Goal: Information Seeking & Learning: Learn about a topic

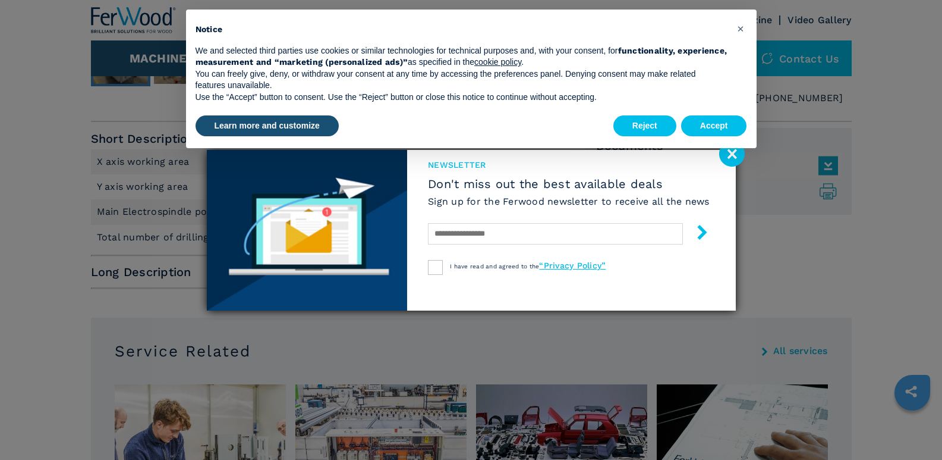
scroll to position [476, 0]
click at [724, 124] on button "Accept" at bounding box center [714, 125] width 66 height 21
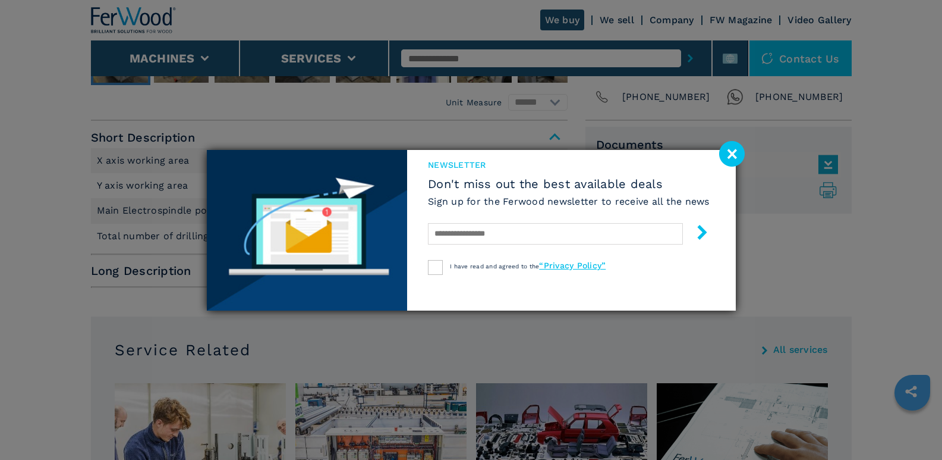
click at [734, 150] on image at bounding box center [732, 154] width 26 height 26
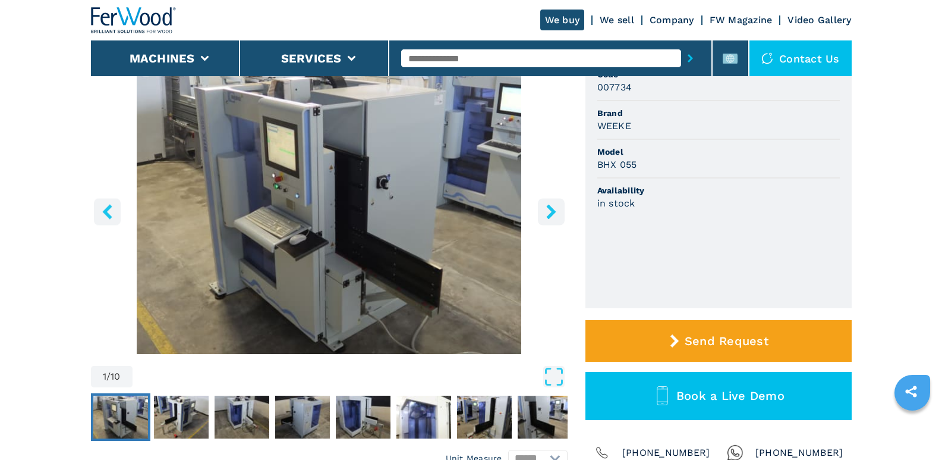
scroll to position [119, 0]
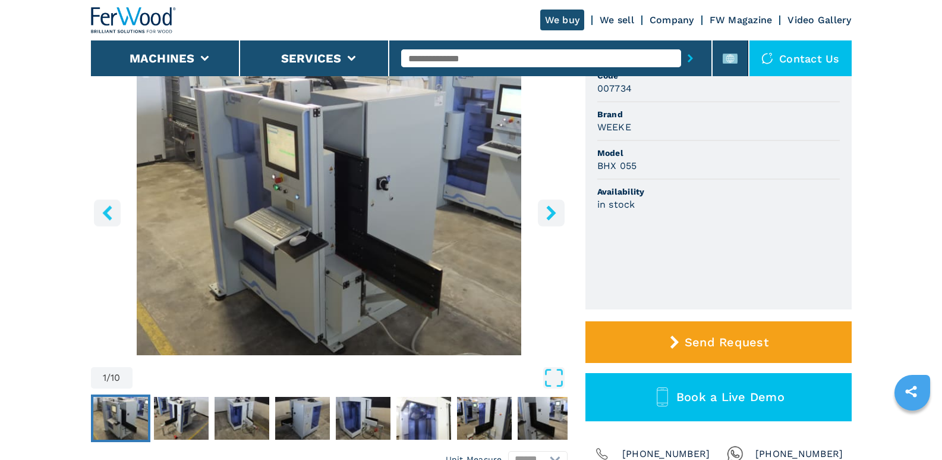
click at [549, 215] on icon "right-button" at bounding box center [551, 212] width 15 height 15
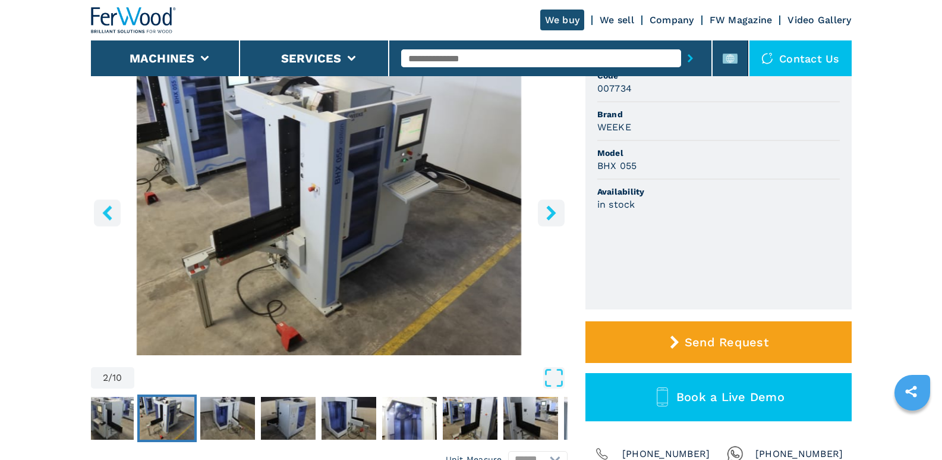
click at [549, 215] on icon "right-button" at bounding box center [551, 212] width 15 height 15
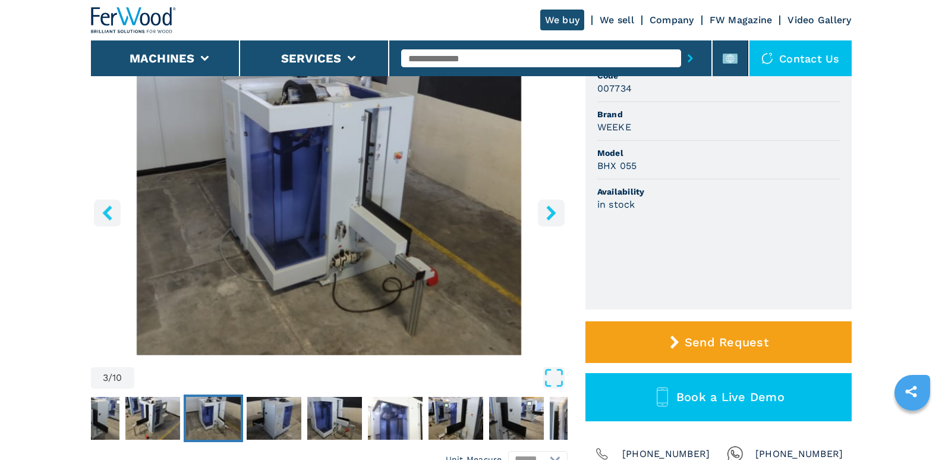
click at [549, 215] on icon "right-button" at bounding box center [551, 212] width 15 height 15
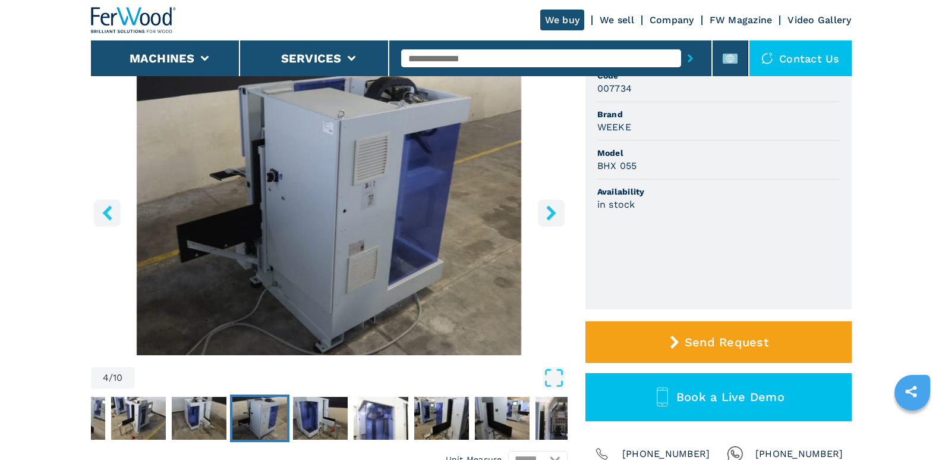
click at [549, 215] on icon "right-button" at bounding box center [551, 212] width 15 height 15
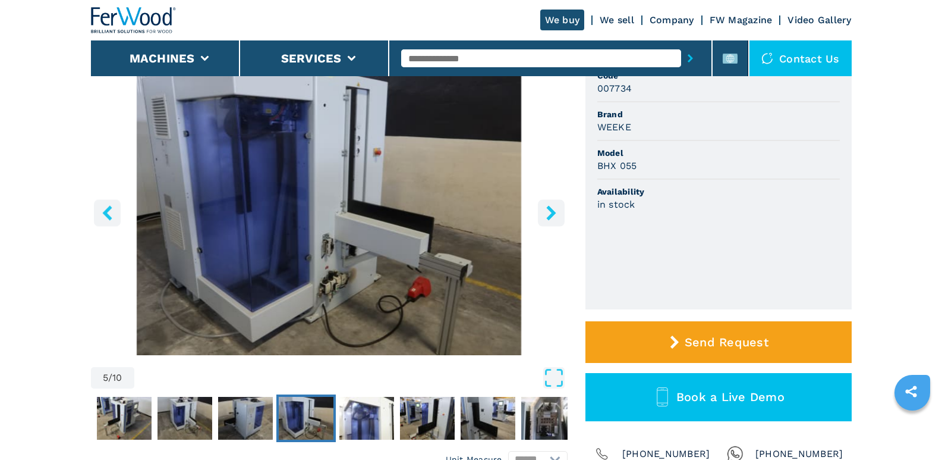
click at [549, 215] on icon "right-button" at bounding box center [551, 212] width 15 height 15
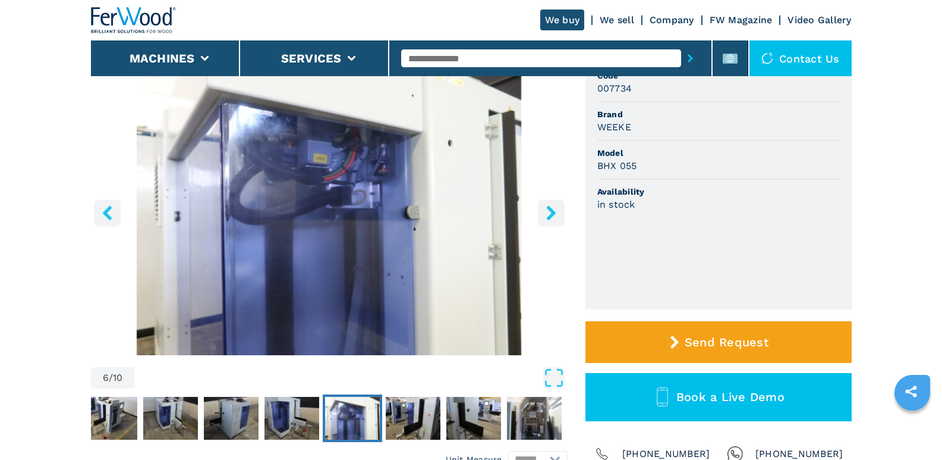
click at [549, 215] on icon "right-button" at bounding box center [551, 212] width 15 height 15
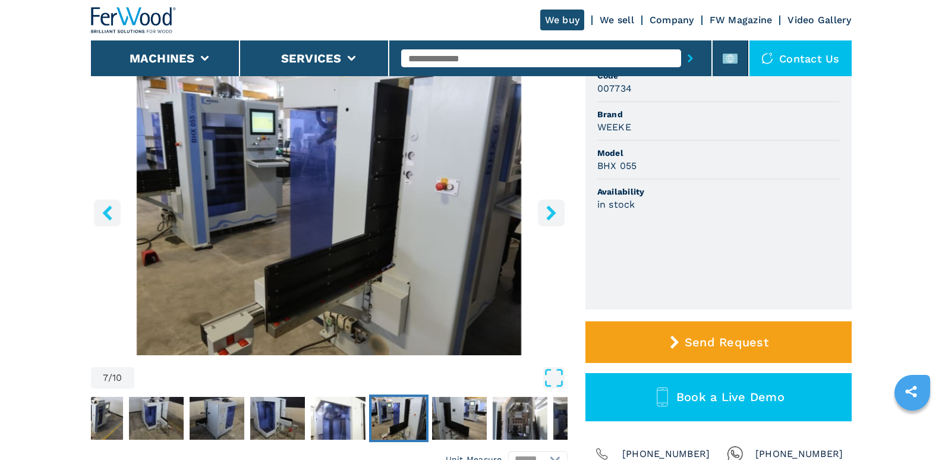
click at [549, 215] on icon "right-button" at bounding box center [551, 212] width 15 height 15
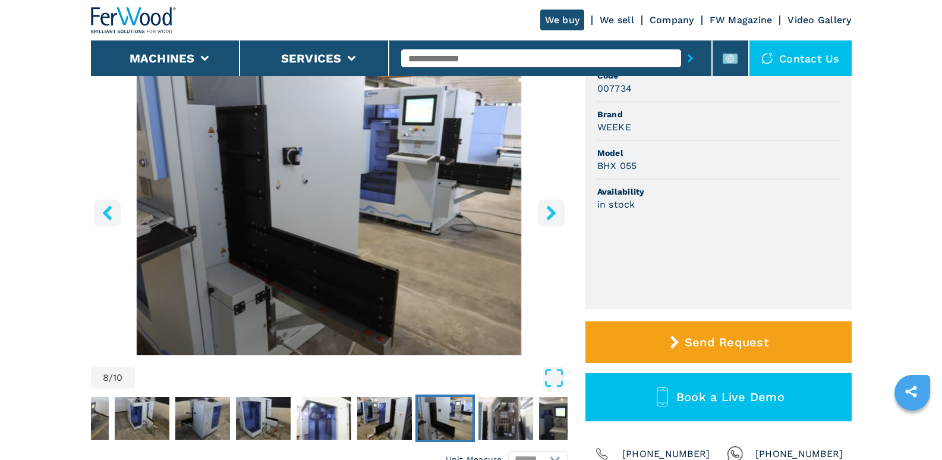
click at [549, 215] on icon "right-button" at bounding box center [551, 212] width 15 height 15
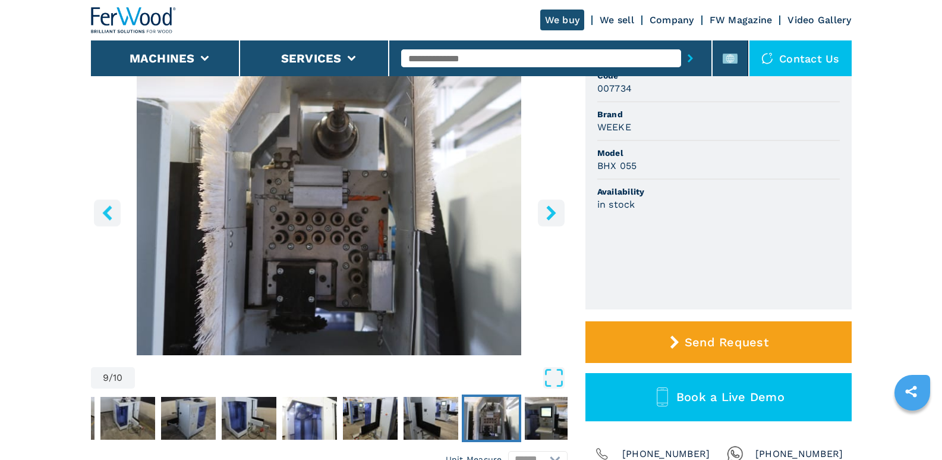
click at [549, 215] on icon "right-button" at bounding box center [551, 212] width 15 height 15
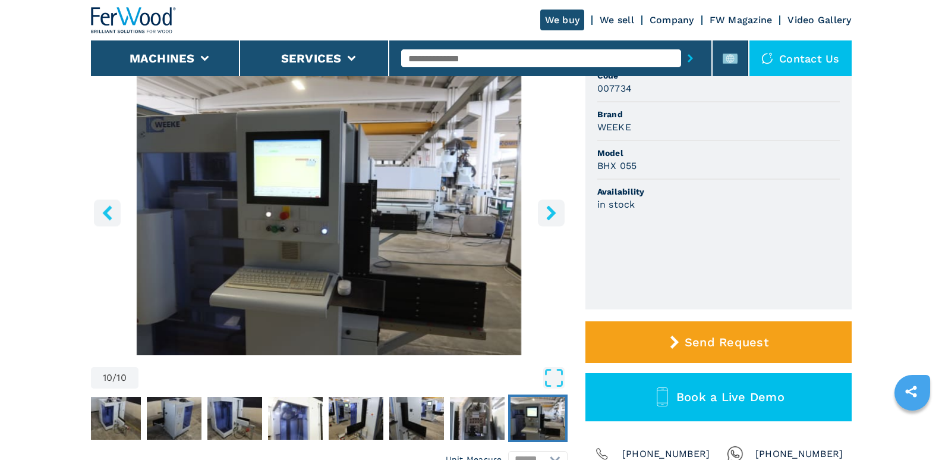
click at [106, 211] on icon "left-button" at bounding box center [107, 212] width 15 height 15
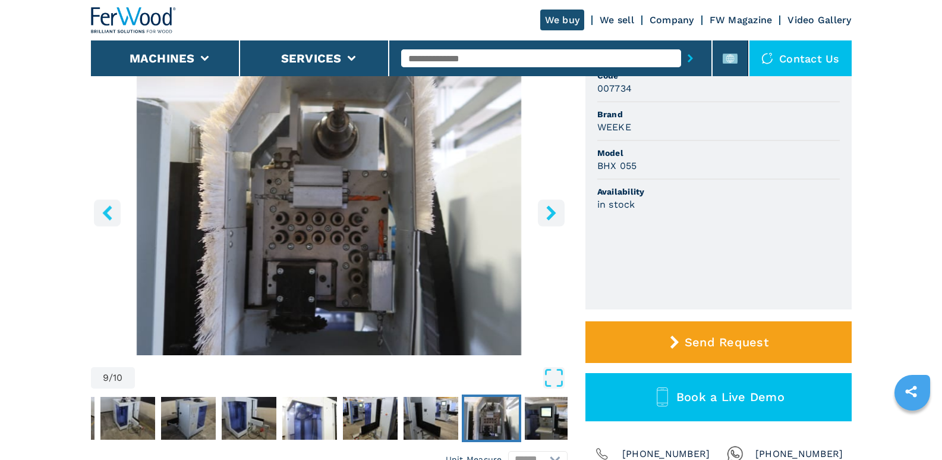
click at [552, 210] on icon "right-button" at bounding box center [551, 212] width 10 height 15
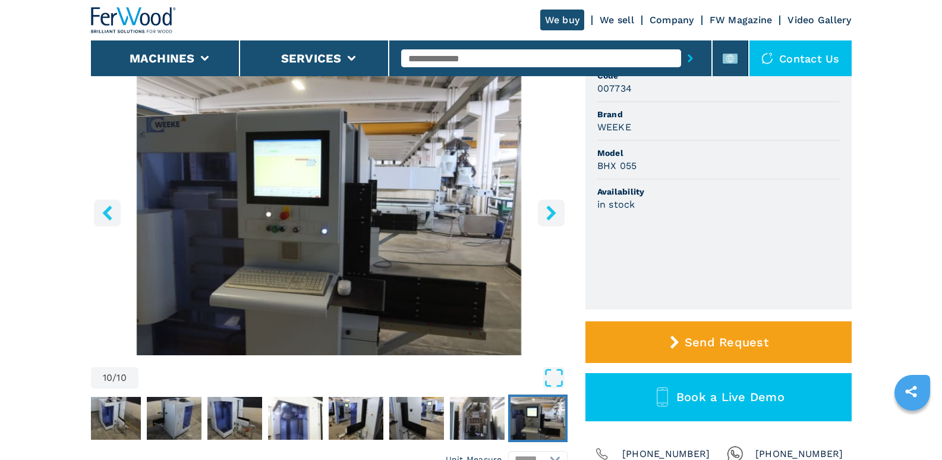
click at [552, 210] on icon "right-button" at bounding box center [551, 212] width 10 height 15
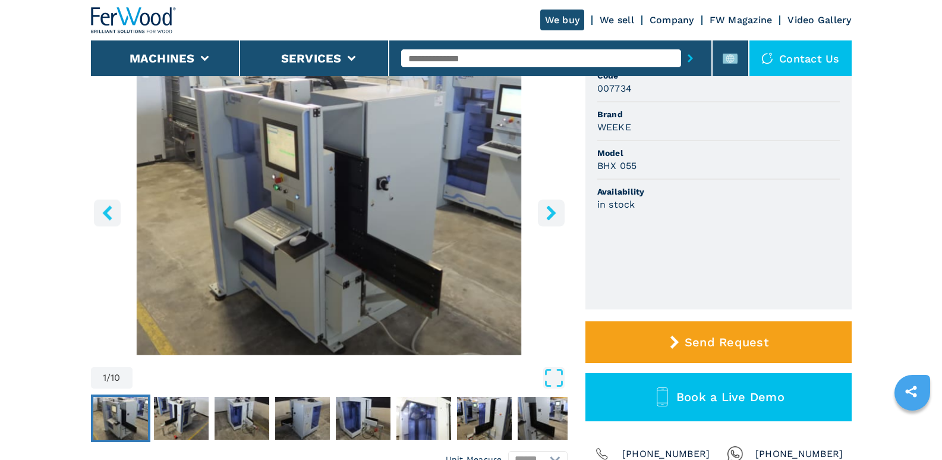
click at [552, 210] on icon "right-button" at bounding box center [551, 212] width 10 height 15
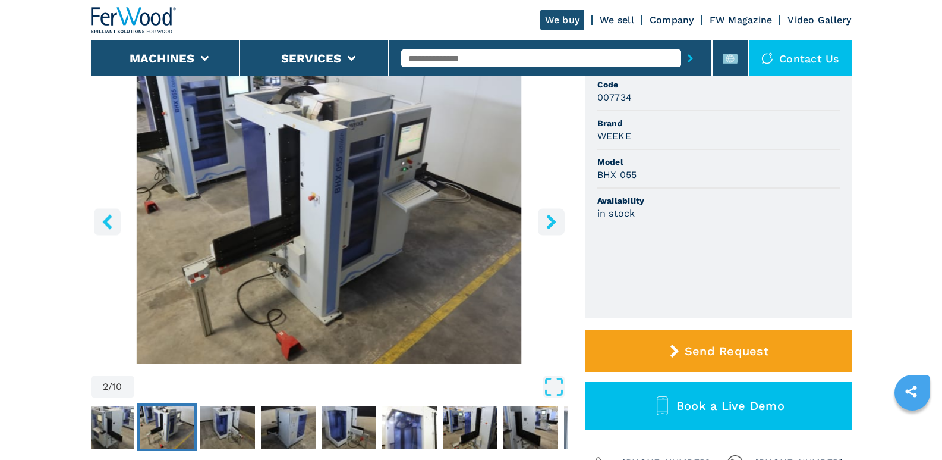
scroll to position [178, 0]
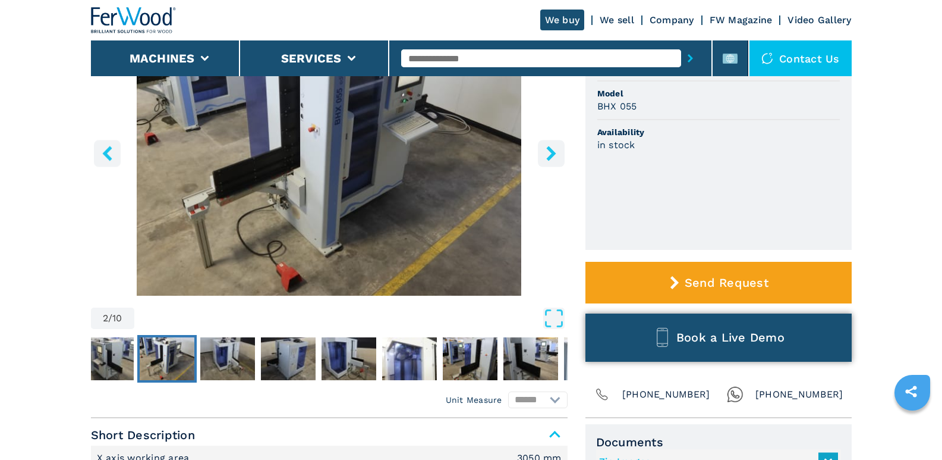
click at [723, 338] on span "Book a Live Demo" at bounding box center [731, 337] width 108 height 14
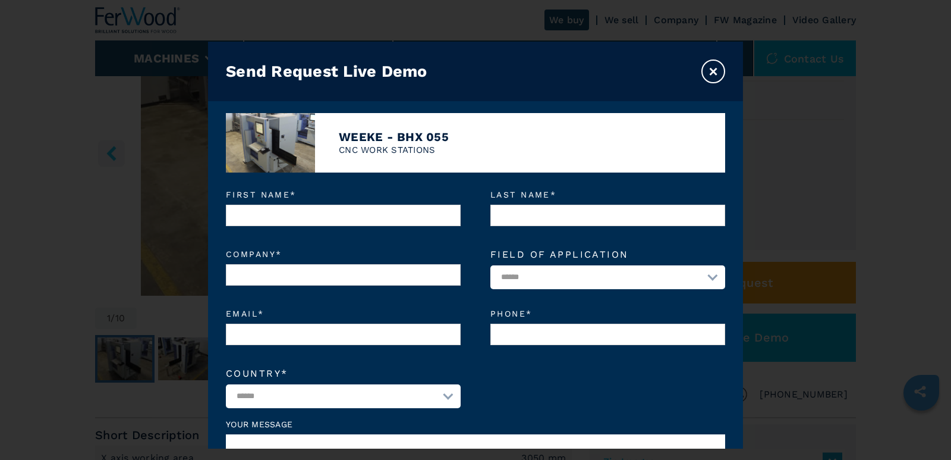
click at [713, 73] on button "×" at bounding box center [713, 71] width 24 height 24
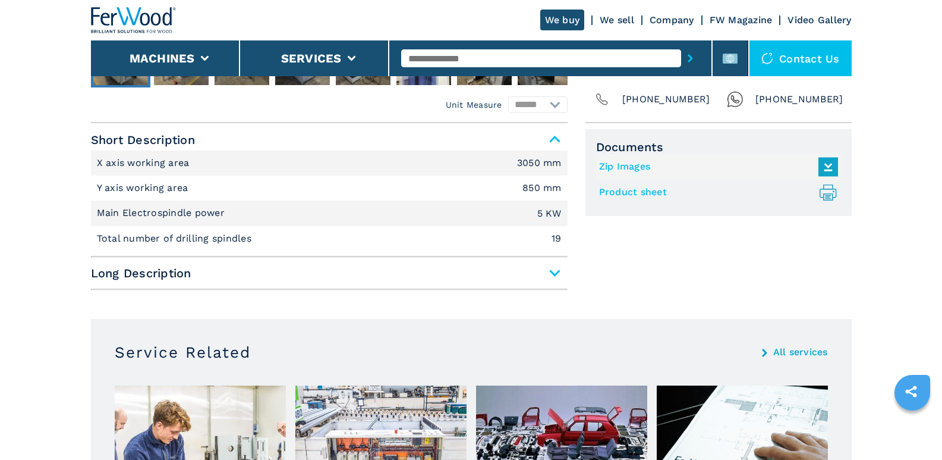
scroll to position [476, 0]
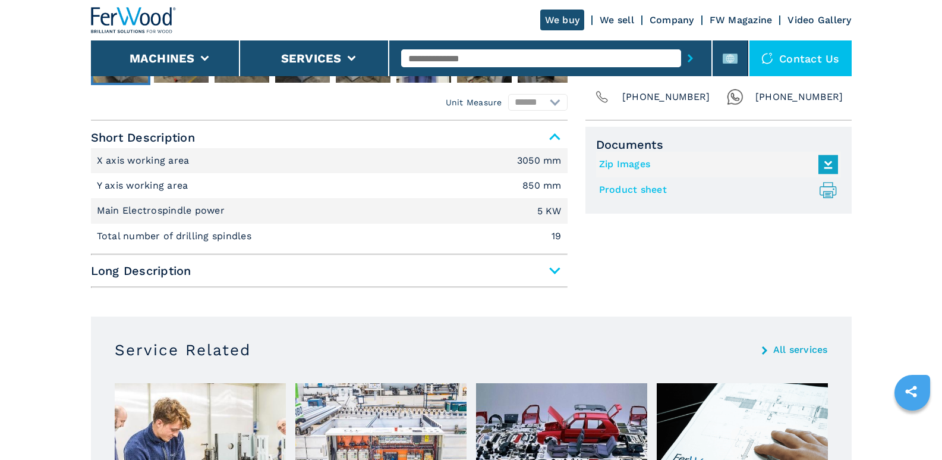
click at [554, 269] on span "Long Description" at bounding box center [329, 270] width 477 height 21
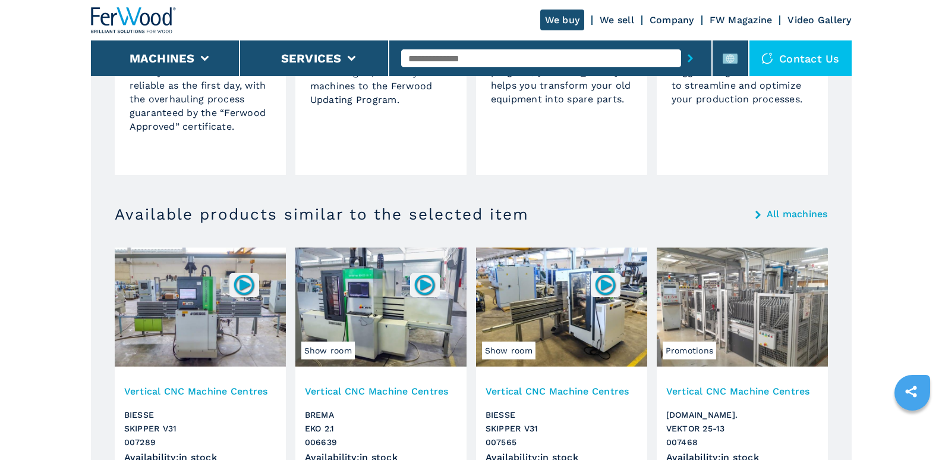
scroll to position [1838, 0]
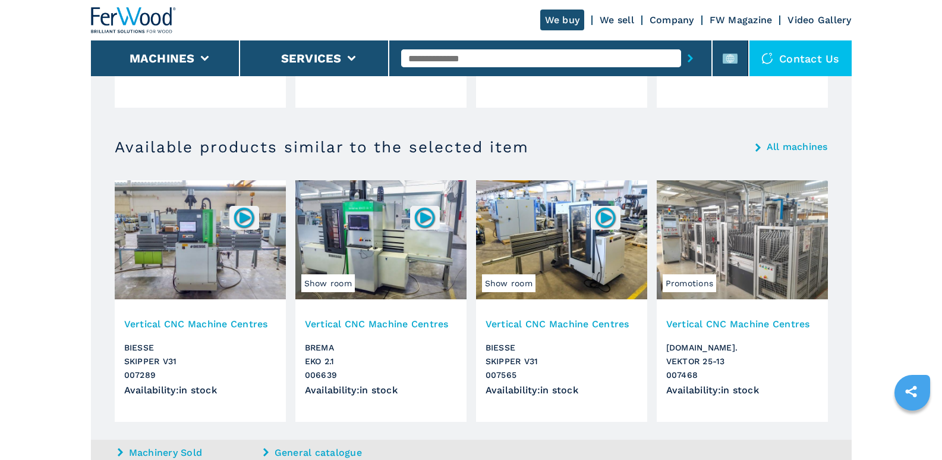
click at [238, 213] on img at bounding box center [243, 217] width 23 height 23
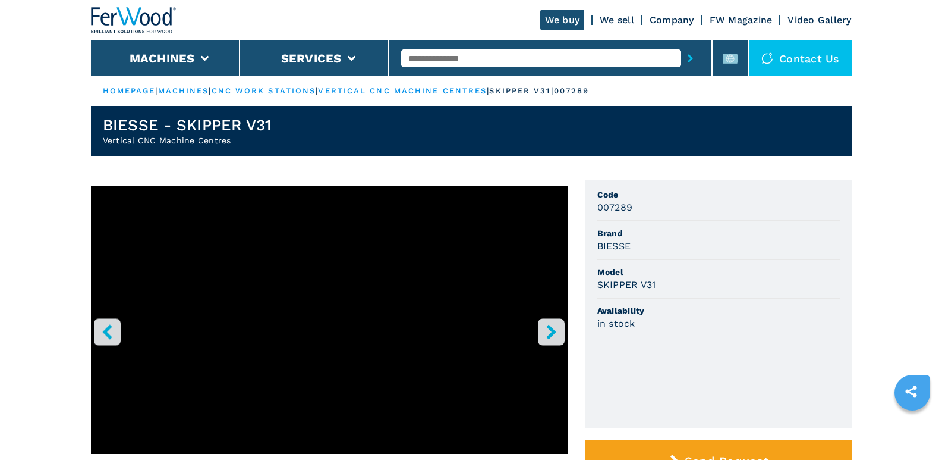
drag, startPoint x: 244, startPoint y: 459, endPoint x: 687, endPoint y: 376, distance: 450.0
click at [687, 376] on ul "Code 007289 Brand BIESSE Model SKIPPER V31 Availability in stock" at bounding box center [719, 304] width 266 height 248
drag, startPoint x: 528, startPoint y: 453, endPoint x: 804, endPoint y: 380, distance: 284.6
click at [804, 380] on ul "Code 007289 Brand BIESSE Model SKIPPER V31 Availability in stock" at bounding box center [719, 304] width 266 height 248
